Goal: Task Accomplishment & Management: Complete application form

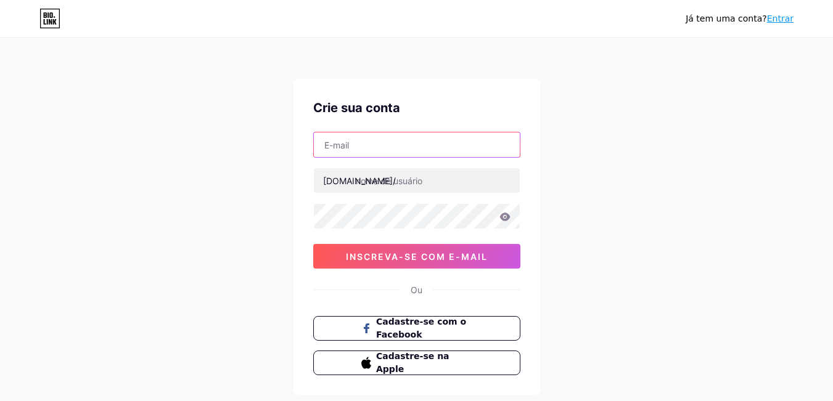
click at [372, 139] on input "text" at bounding box center [417, 145] width 206 height 25
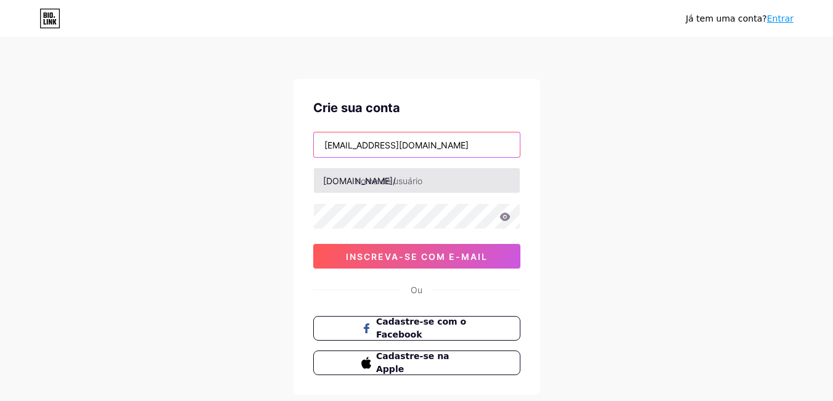
type input "[EMAIL_ADDRESS][DOMAIN_NAME]"
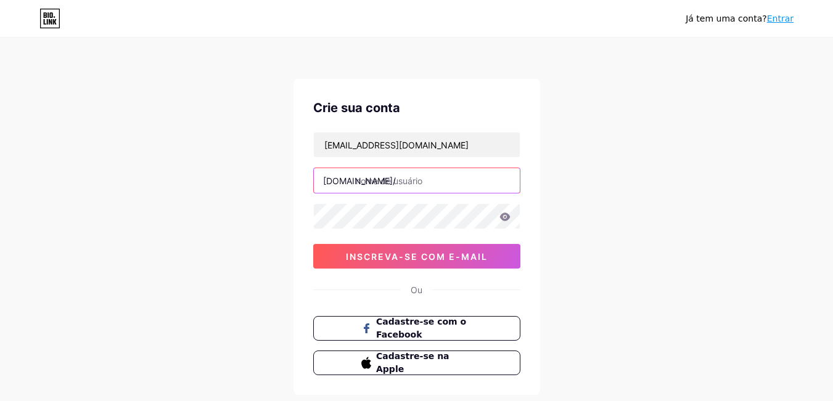
click at [395, 185] on input "text" at bounding box center [417, 180] width 206 height 25
type input "afroarttbraidss"
click at [502, 214] on icon at bounding box center [505, 217] width 10 height 8
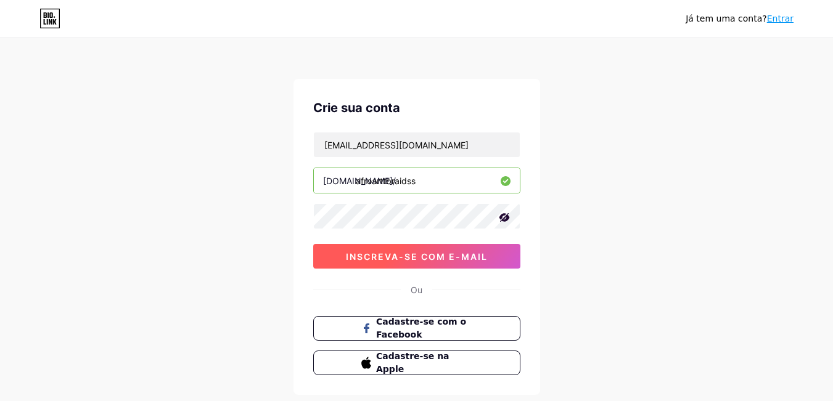
click at [352, 263] on button "inscreva-se com e-mail" at bounding box center [416, 256] width 207 height 25
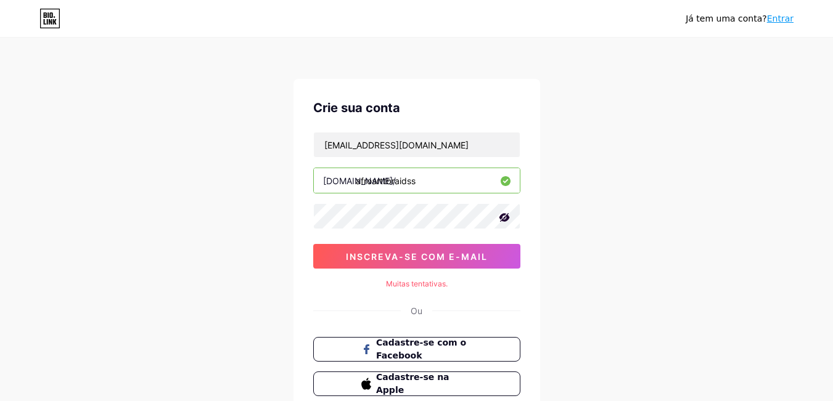
scroll to position [62, 0]
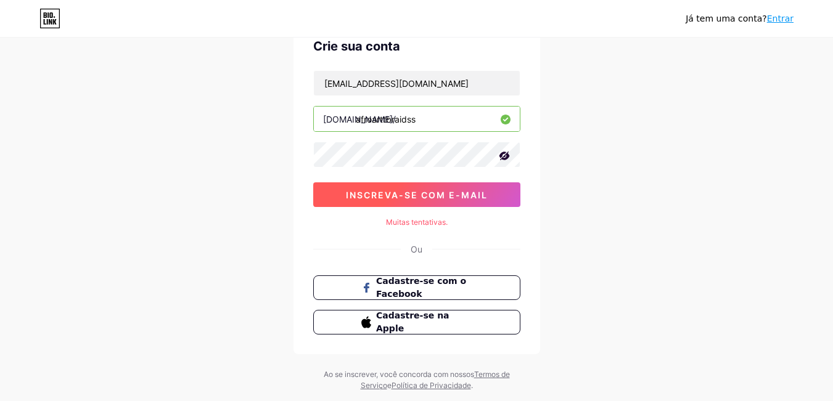
click at [451, 203] on button "inscreva-se com e-mail" at bounding box center [416, 195] width 207 height 25
click at [427, 201] on button "inscreva-se com e-mail" at bounding box center [416, 195] width 207 height 25
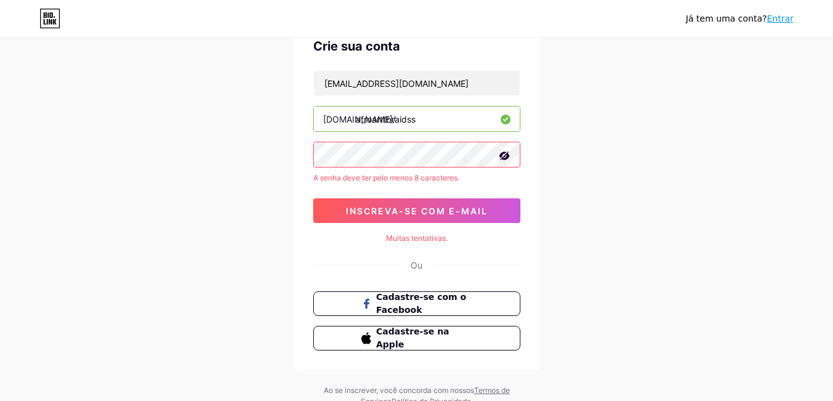
click at [428, 245] on div "Crie sua conta [EMAIL_ADDRESS][DOMAIN_NAME] [DOMAIN_NAME]/ afroarttbraidss A se…" at bounding box center [417, 193] width 247 height 353
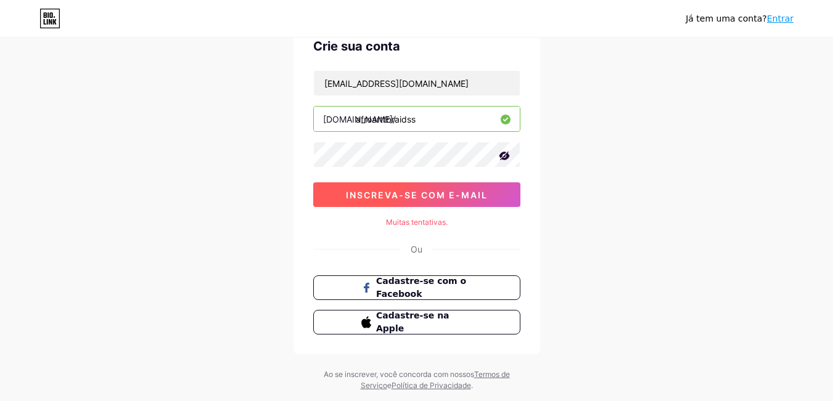
click at [432, 194] on font "inscreva-se com e-mail" at bounding box center [417, 195] width 142 height 10
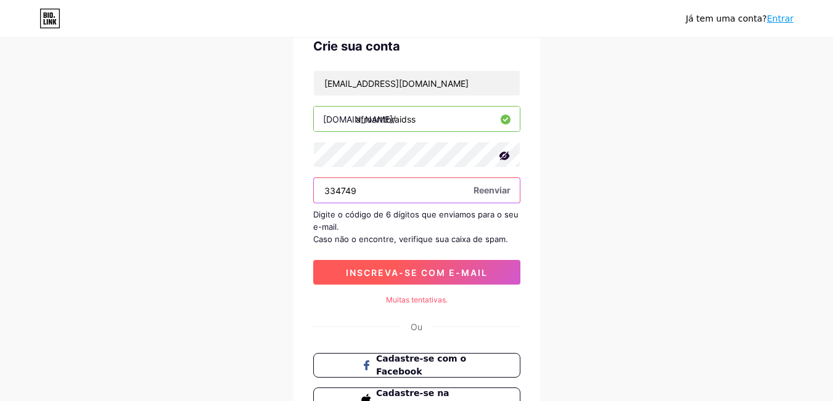
type input "334749"
click at [434, 281] on button "inscreva-se com e-mail" at bounding box center [416, 272] width 207 height 25
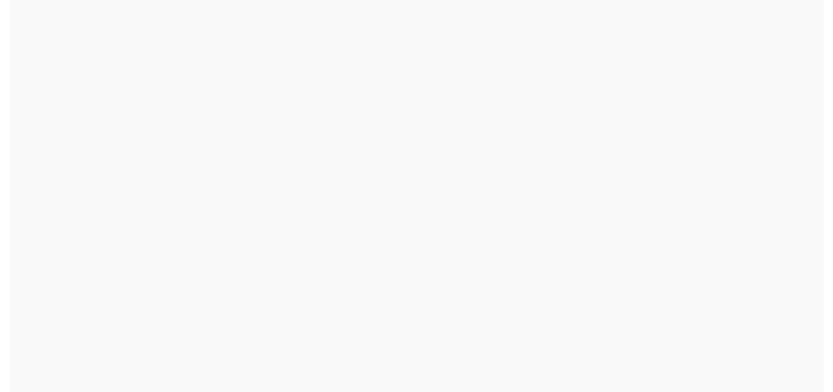
scroll to position [0, 0]
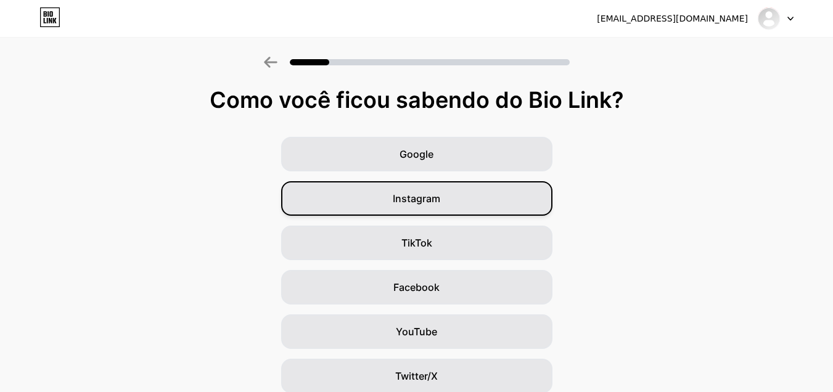
click at [451, 203] on div "Instagram" at bounding box center [416, 198] width 271 height 35
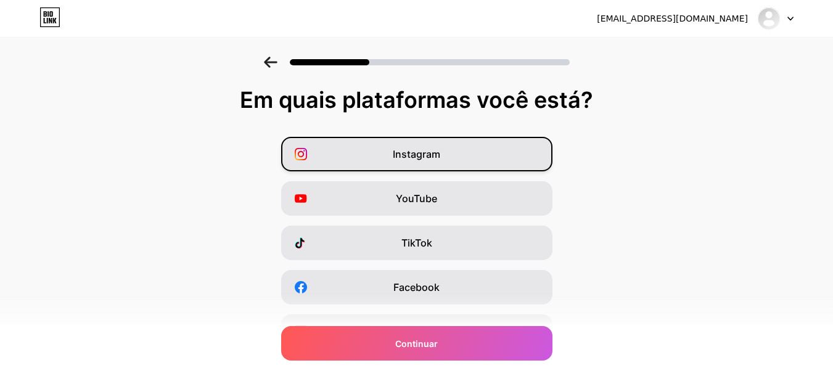
click at [448, 152] on div "Instagram" at bounding box center [416, 154] width 271 height 35
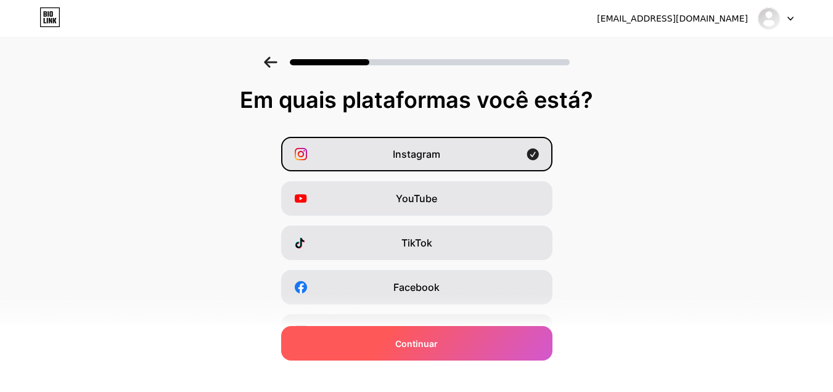
click at [451, 339] on div "Continuar" at bounding box center [416, 343] width 271 height 35
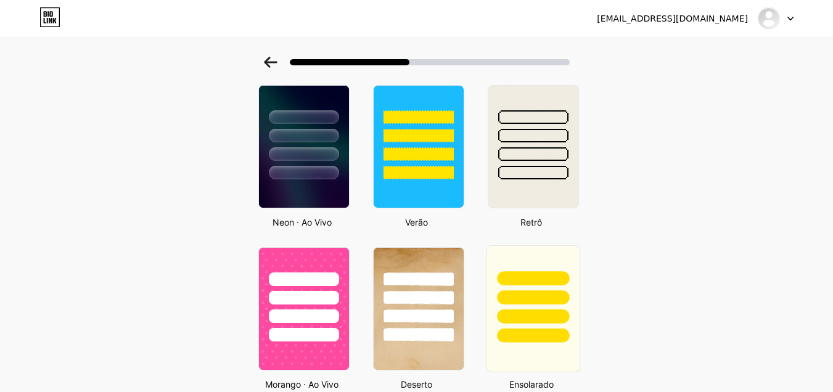
scroll to position [617, 0]
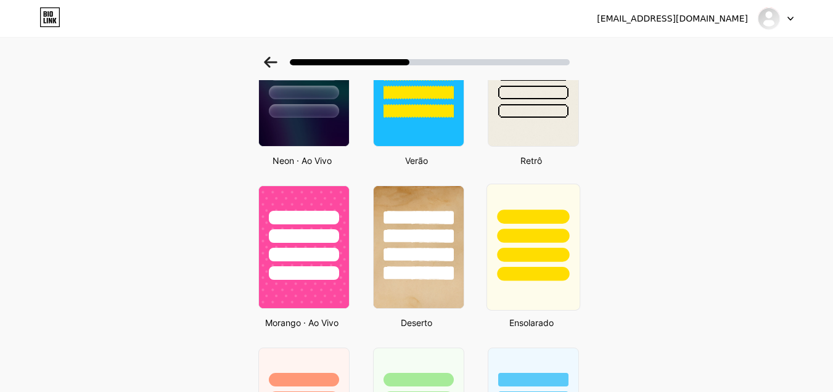
click at [514, 207] on div at bounding box center [533, 232] width 93 height 97
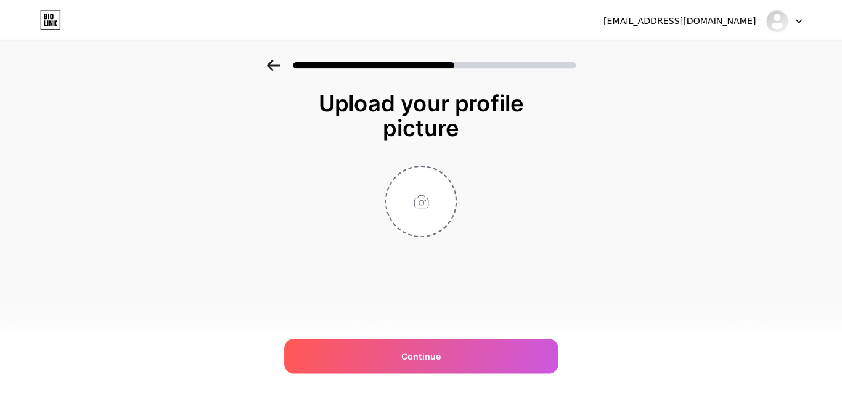
scroll to position [0, 0]
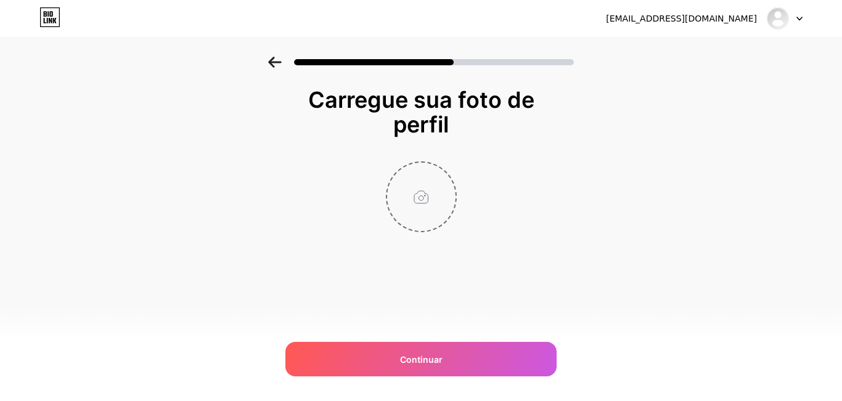
click at [419, 189] on input "file" at bounding box center [421, 197] width 68 height 68
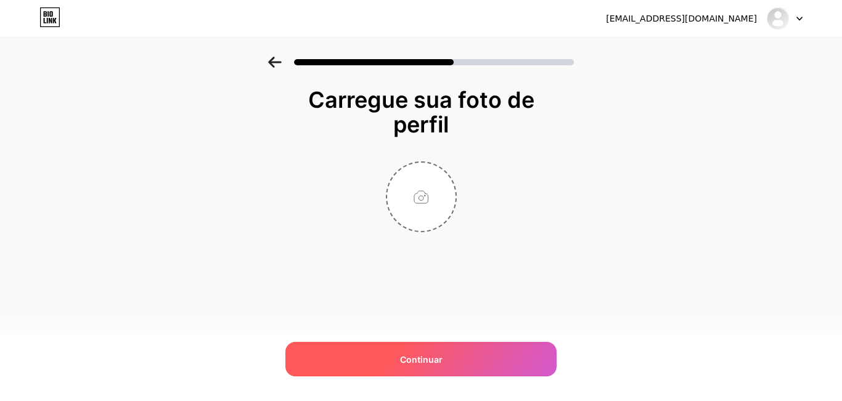
click at [461, 356] on div "Continuar" at bounding box center [421, 359] width 271 height 35
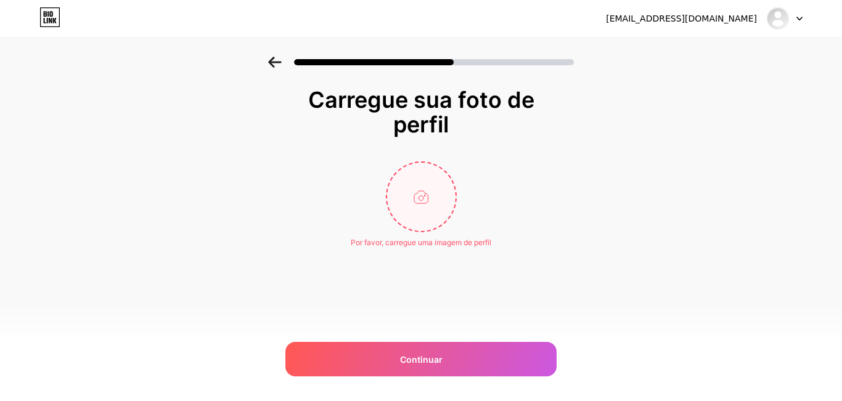
click at [417, 189] on input "file" at bounding box center [421, 197] width 68 height 68
